Goal: Find specific page/section

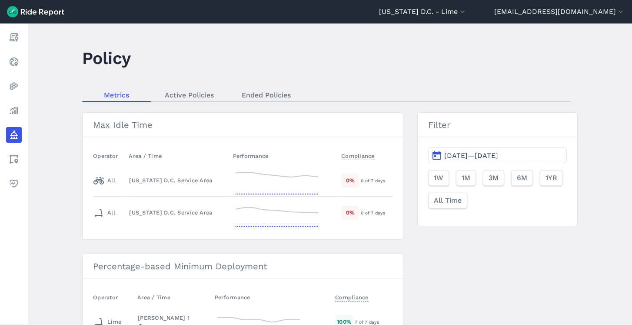
click at [473, 17] on header "[US_STATE] D.C. - [GEOGRAPHIC_DATA] All Service Areas [GEOGRAPHIC_DATA], [GEOGR…" at bounding box center [316, 11] width 632 height 23
click at [475, 20] on header "[US_STATE] D.C. - [GEOGRAPHIC_DATA] All Service Areas [GEOGRAPHIC_DATA], [GEOGR…" at bounding box center [316, 11] width 632 height 23
click at [467, 13] on button "[US_STATE] D.C. - Lime" at bounding box center [423, 12] width 88 height 10
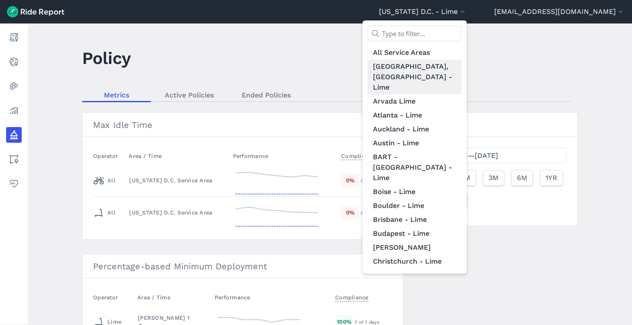
click at [462, 60] on link "[GEOGRAPHIC_DATA], [GEOGRAPHIC_DATA] - Lime" at bounding box center [415, 77] width 94 height 35
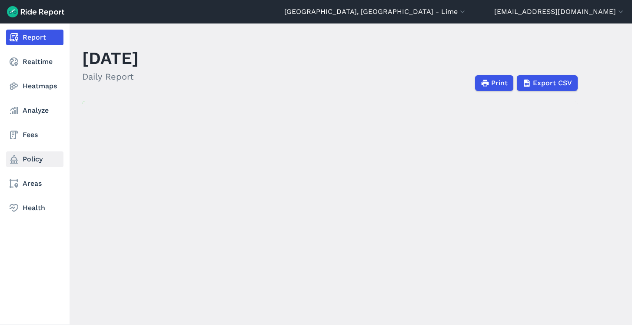
click at [33, 156] on link "Policy" at bounding box center [34, 159] width 57 height 16
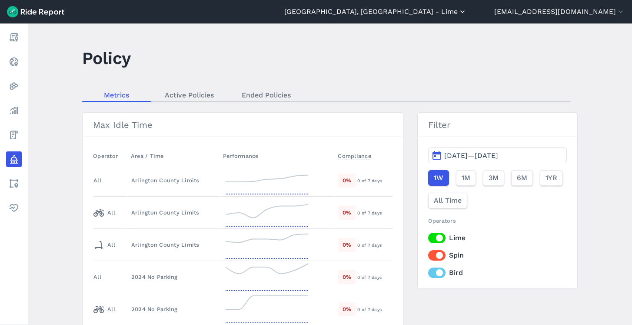
click at [464, 7] on button "[GEOGRAPHIC_DATA], [GEOGRAPHIC_DATA] - Lime" at bounding box center [375, 12] width 183 height 10
